Goal: Transaction & Acquisition: Purchase product/service

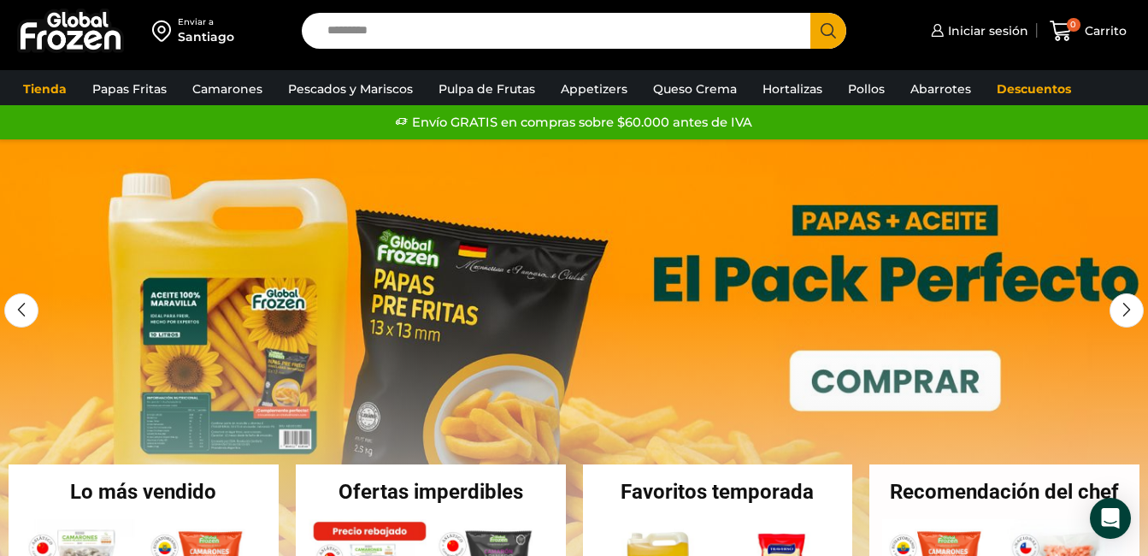
click at [522, 317] on link "1 / 3" at bounding box center [574, 395] width 1148 height 513
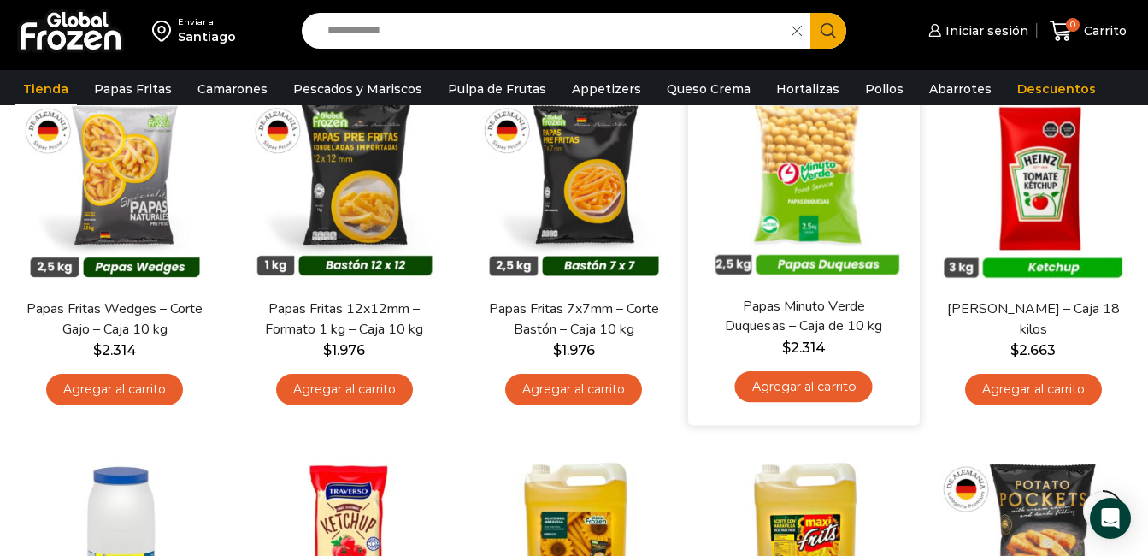
scroll to position [598, 0]
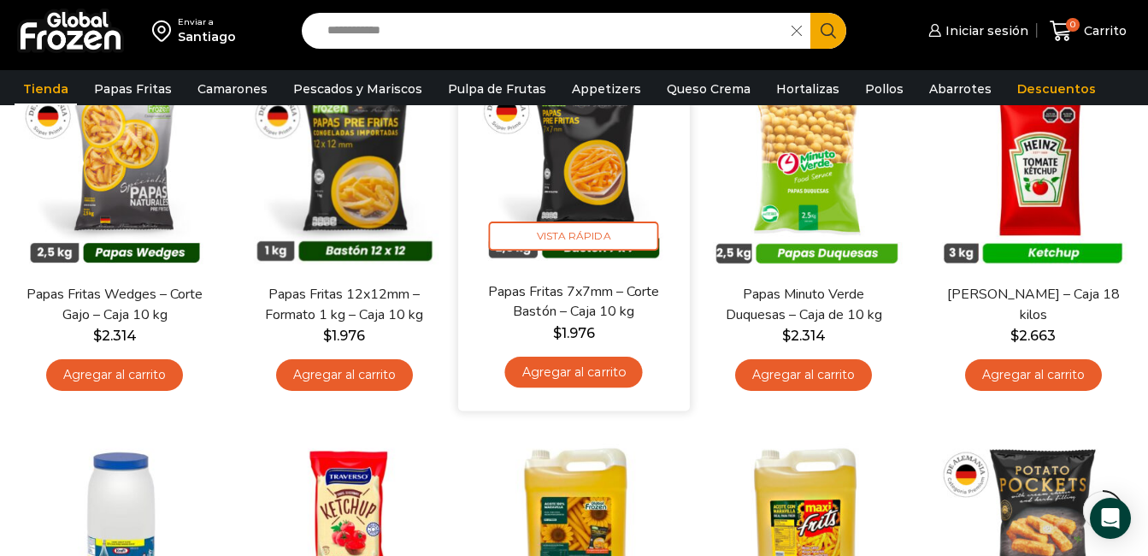
click at [591, 363] on link "Agregar al carrito" at bounding box center [574, 372] width 138 height 32
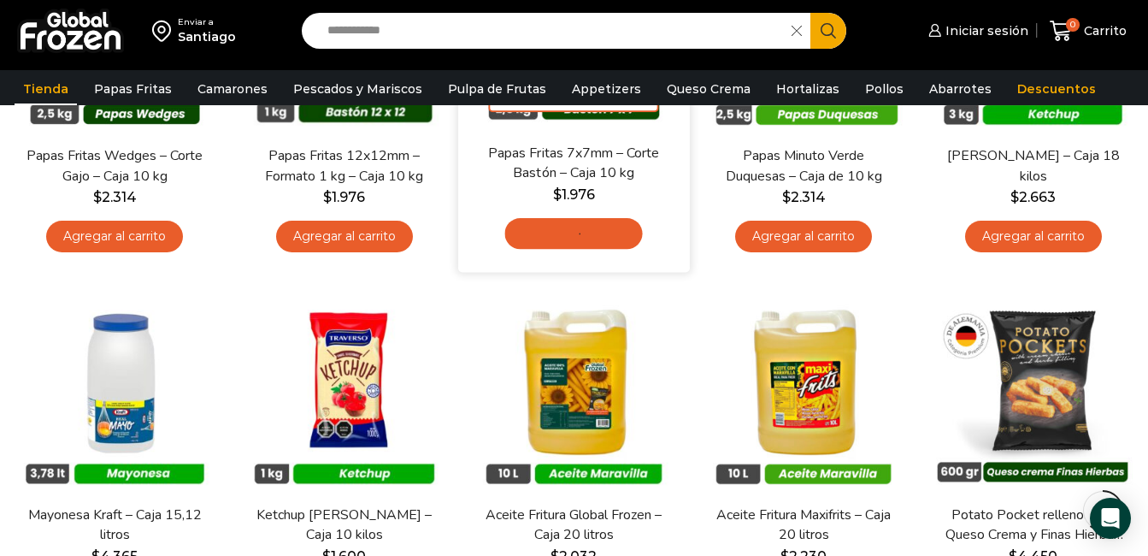
scroll to position [855, 0]
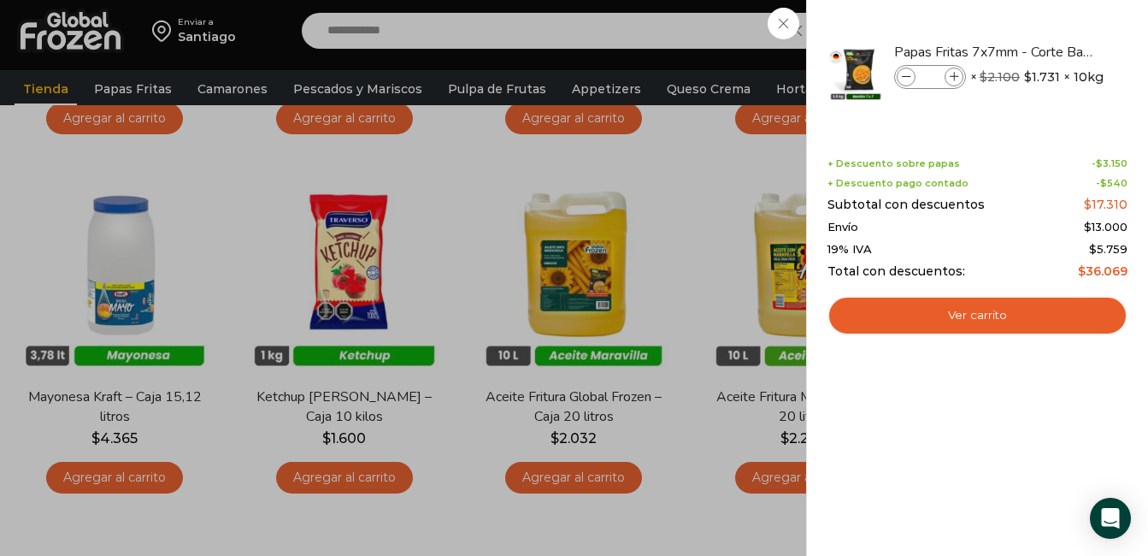
click at [1045, 28] on div "1 Carrito 1 1 Shopping Cart *" at bounding box center [1087, 31] width 85 height 40
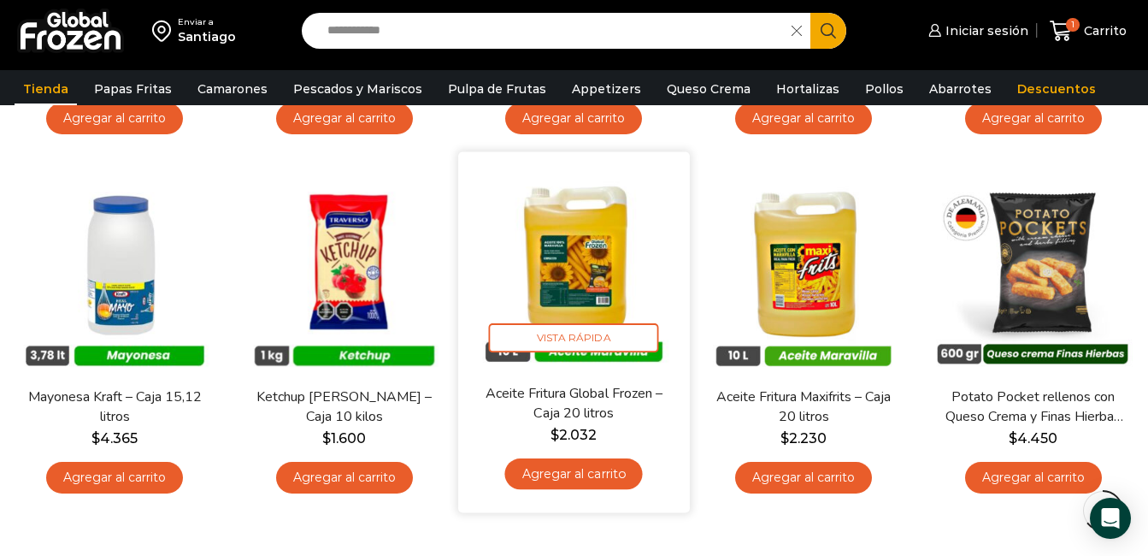
click at [556, 478] on link "Agregar al carrito" at bounding box center [574, 474] width 138 height 32
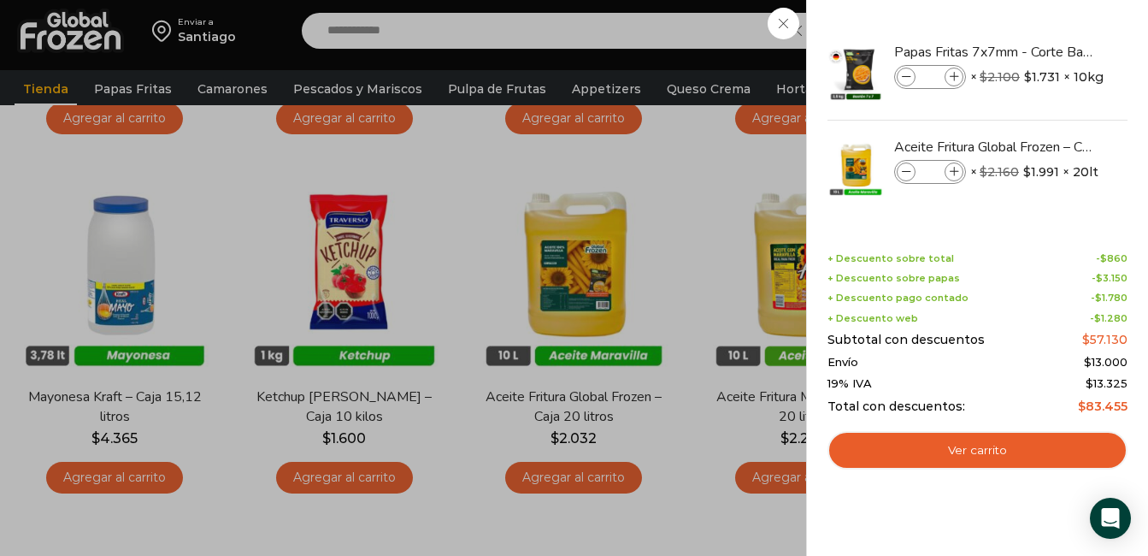
click at [1045, 22] on div "2 Carrito 2 2 Shopping Cart *" at bounding box center [1087, 31] width 85 height 40
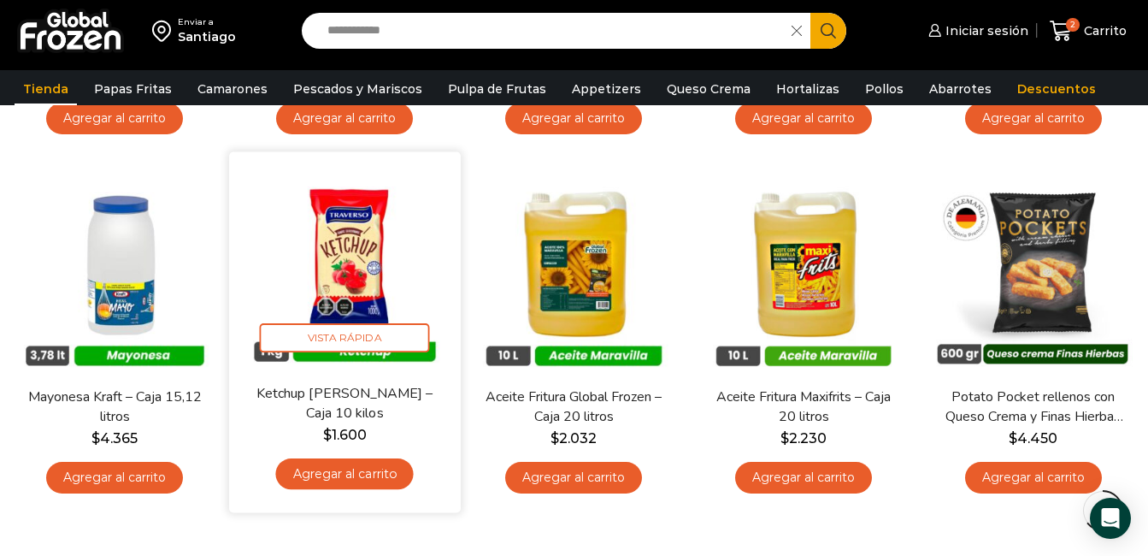
click at [321, 466] on link "Agregar al carrito" at bounding box center [344, 474] width 138 height 32
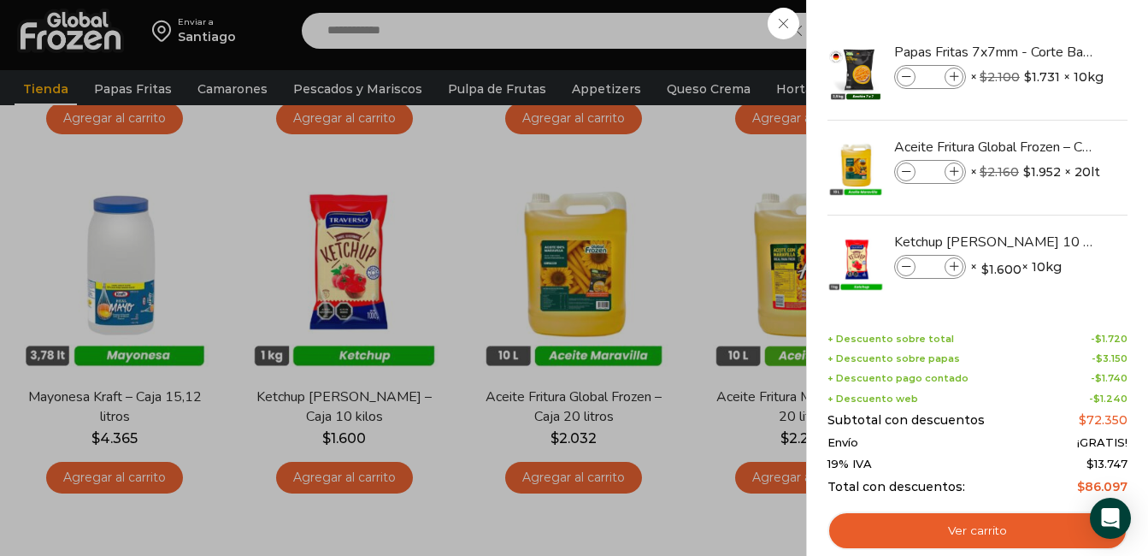
click at [1045, 20] on div "3 Carrito 3 3 Shopping Cart *" at bounding box center [1087, 31] width 85 height 40
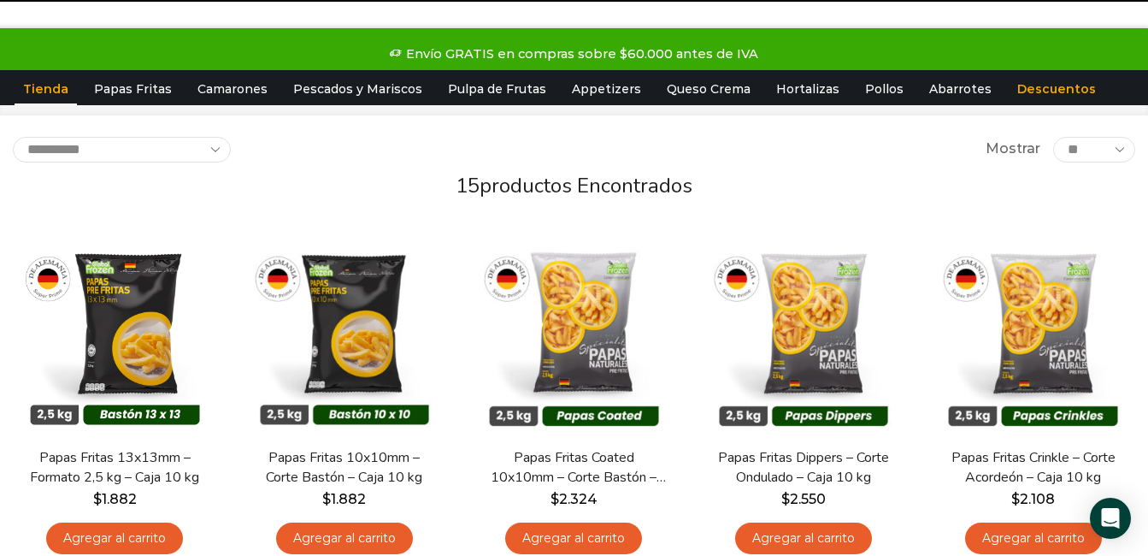
scroll to position [0, 0]
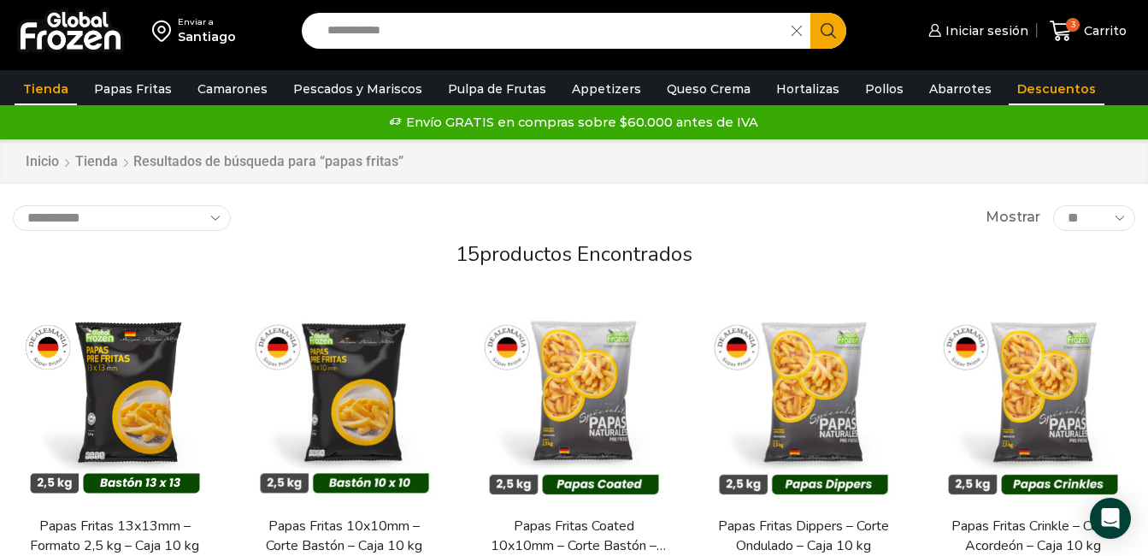
click at [1015, 94] on link "Descuentos" at bounding box center [1057, 89] width 96 height 32
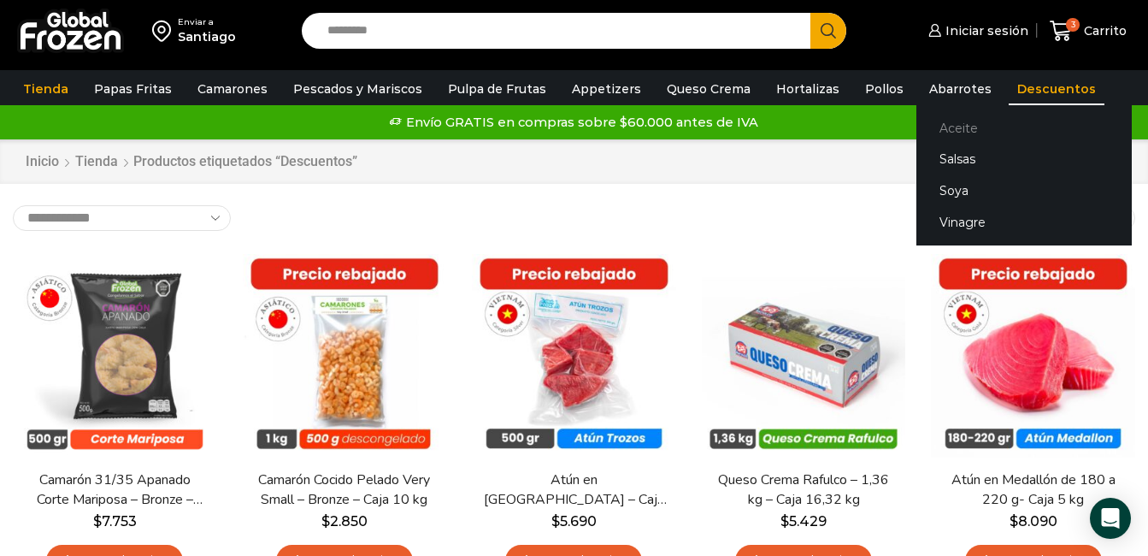
click at [938, 127] on link "Aceite" at bounding box center [1023, 128] width 215 height 32
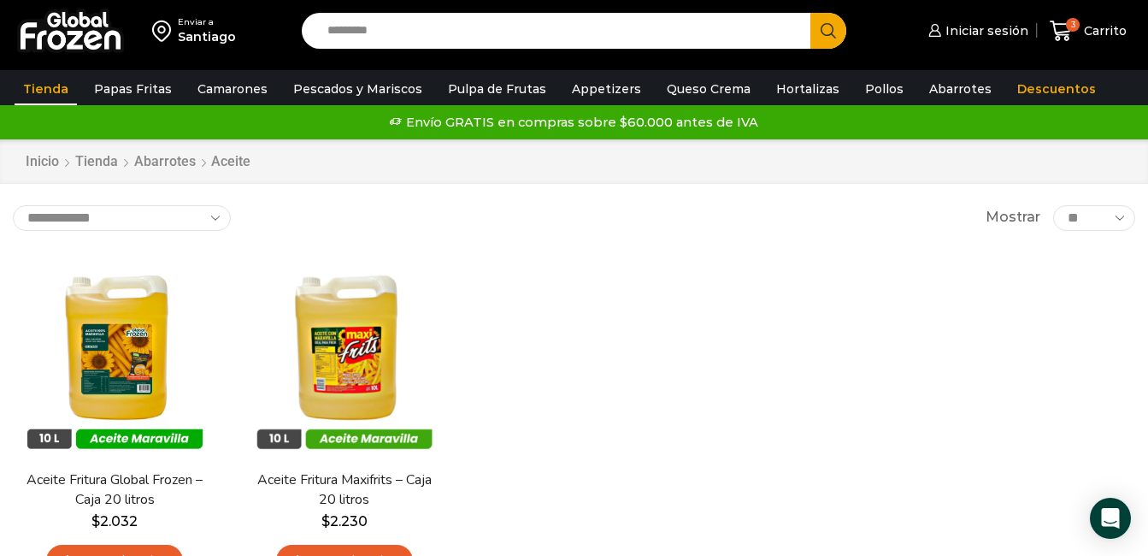
click at [34, 89] on link "Tienda" at bounding box center [46, 89] width 62 height 32
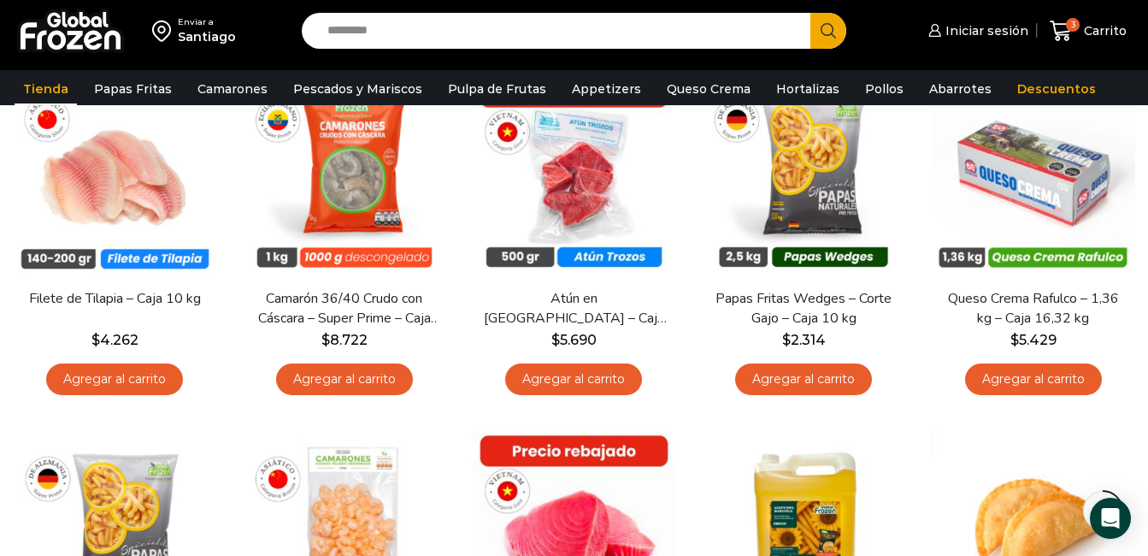
scroll to position [780, 0]
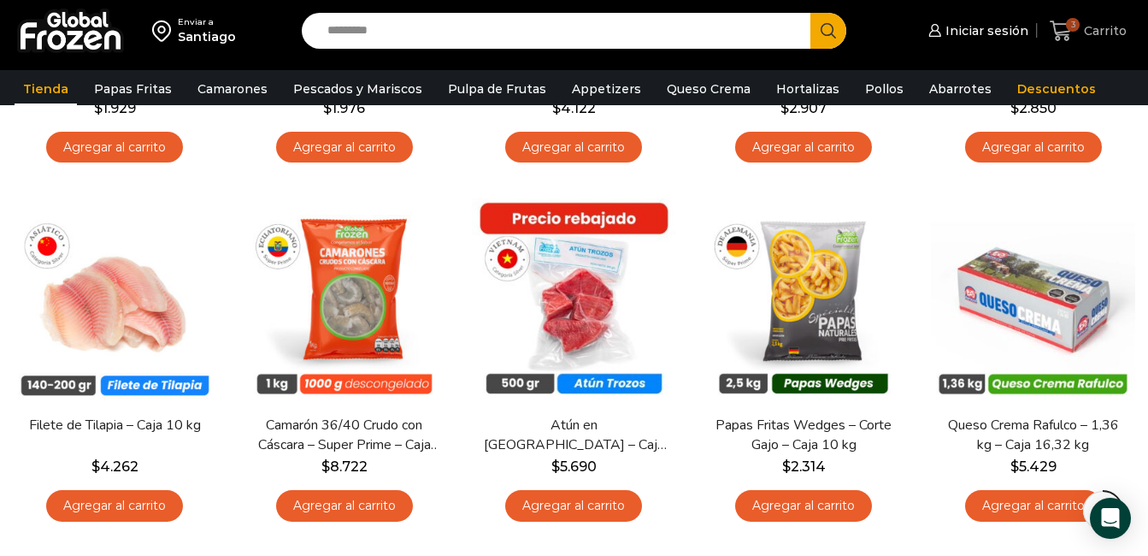
click at [1099, 27] on span "Carrito" at bounding box center [1102, 30] width 47 height 17
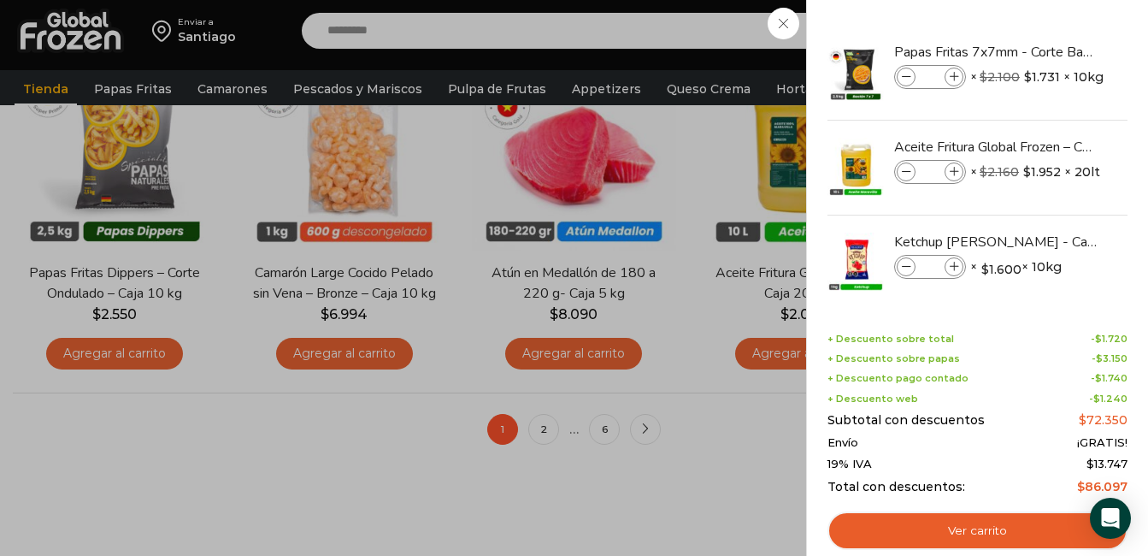
scroll to position [1379, 0]
